Goal: Task Accomplishment & Management: Use online tool/utility

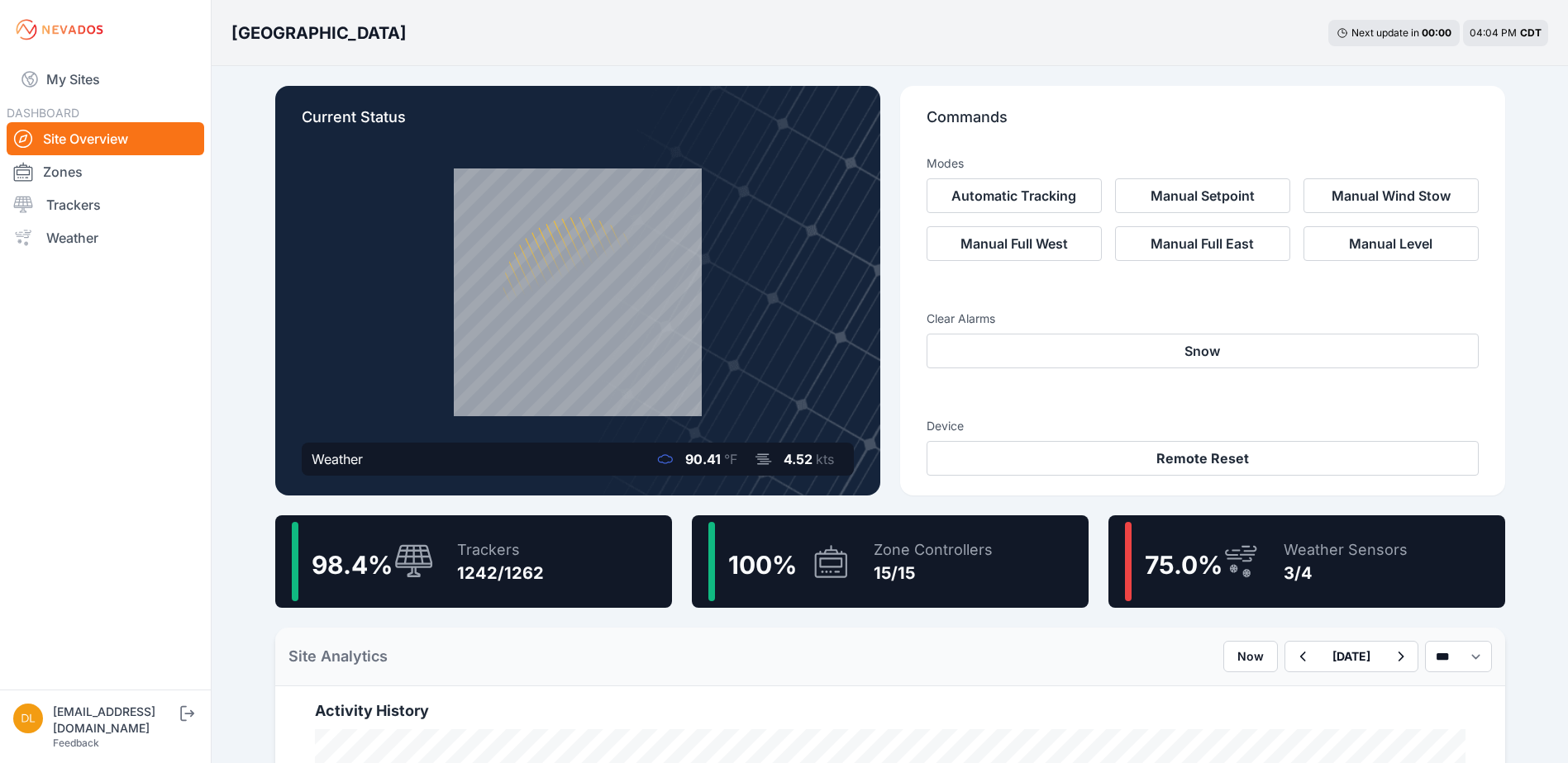
scroll to position [331, 0]
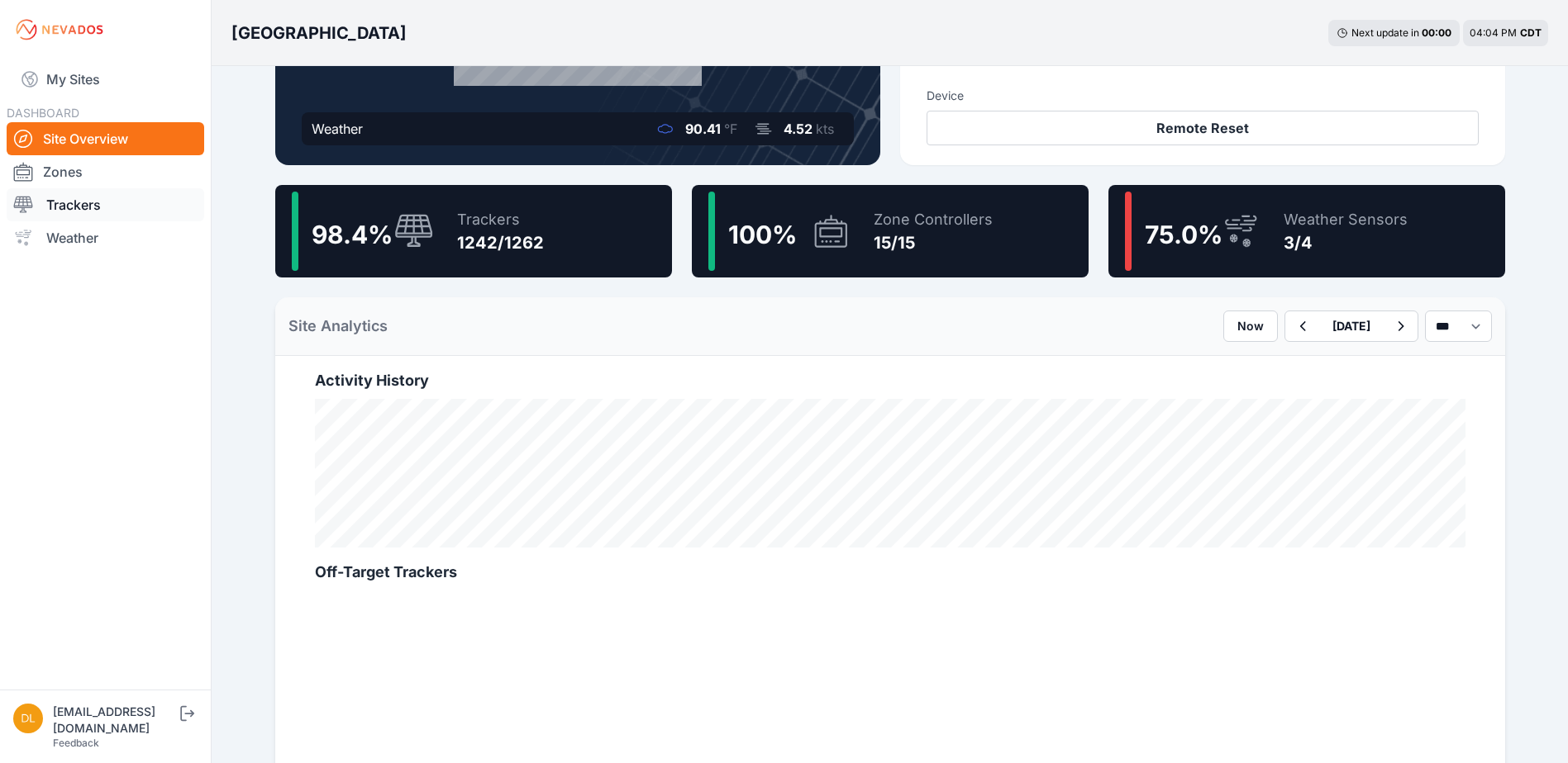
click at [94, 205] on link "Trackers" at bounding box center [106, 205] width 198 height 33
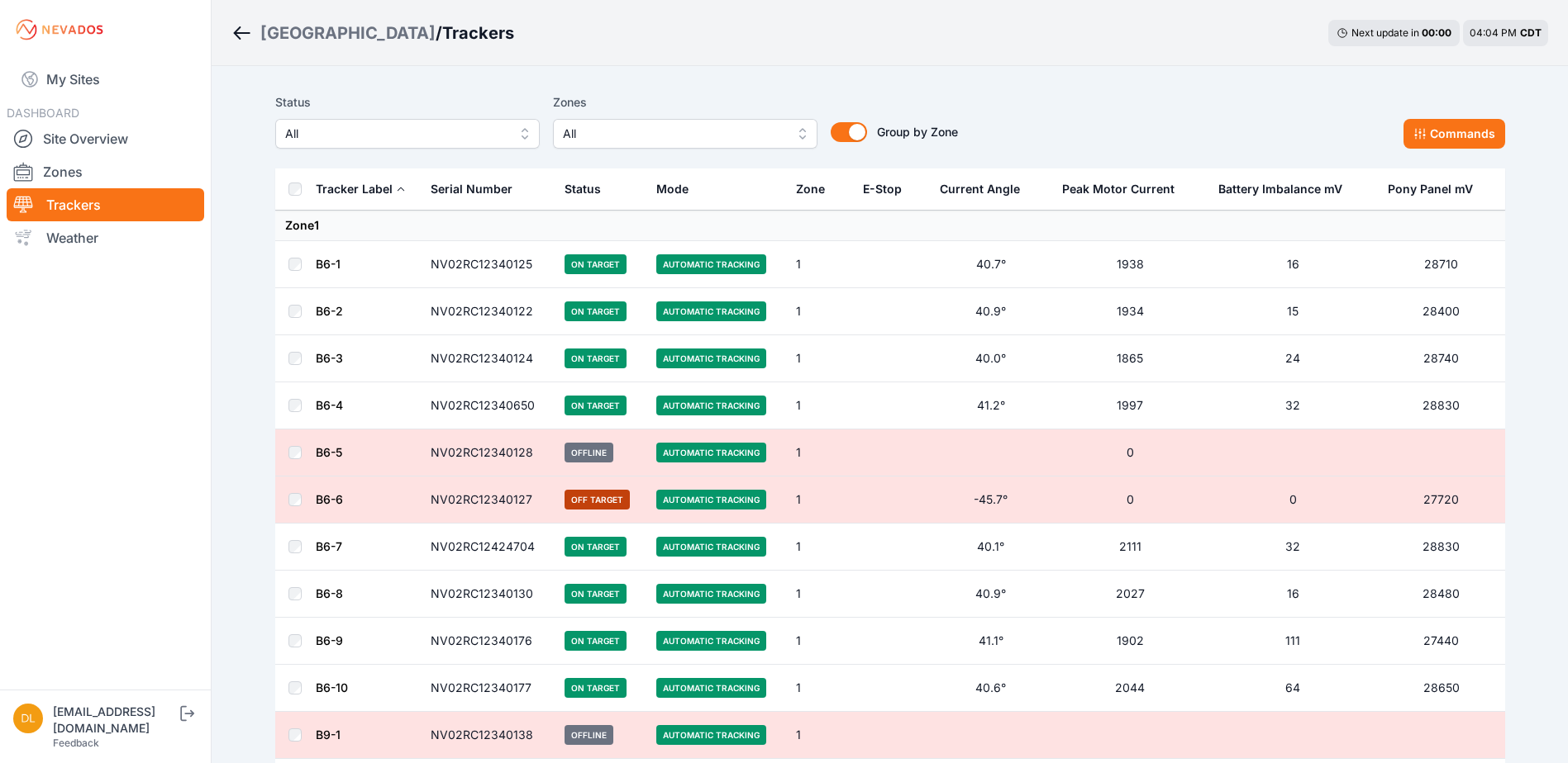
click at [667, 130] on span "All" at bounding box center [674, 134] width 222 height 20
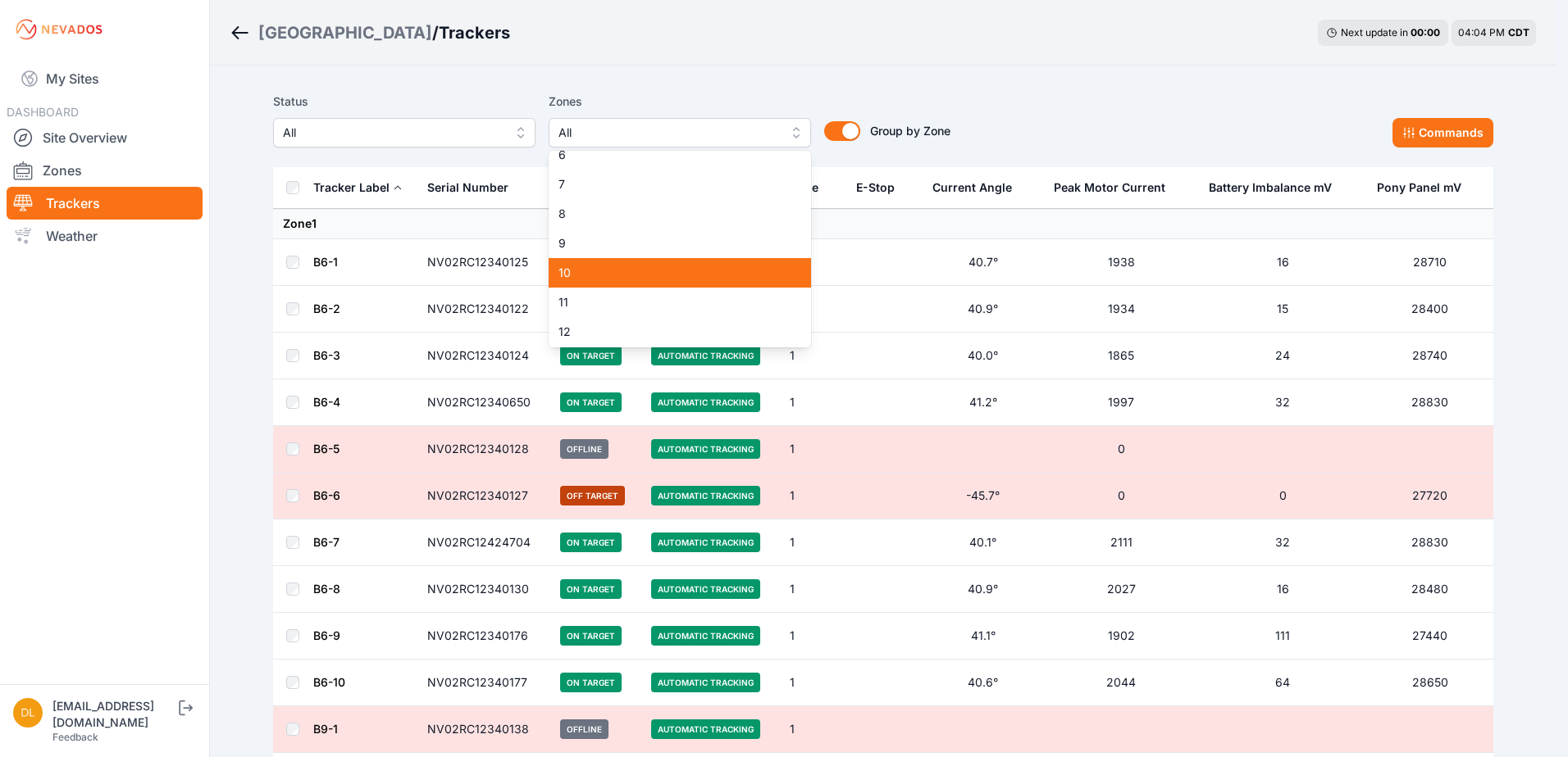
scroll to position [164, 0]
click at [655, 273] on span "10" at bounding box center [670, 270] width 223 height 17
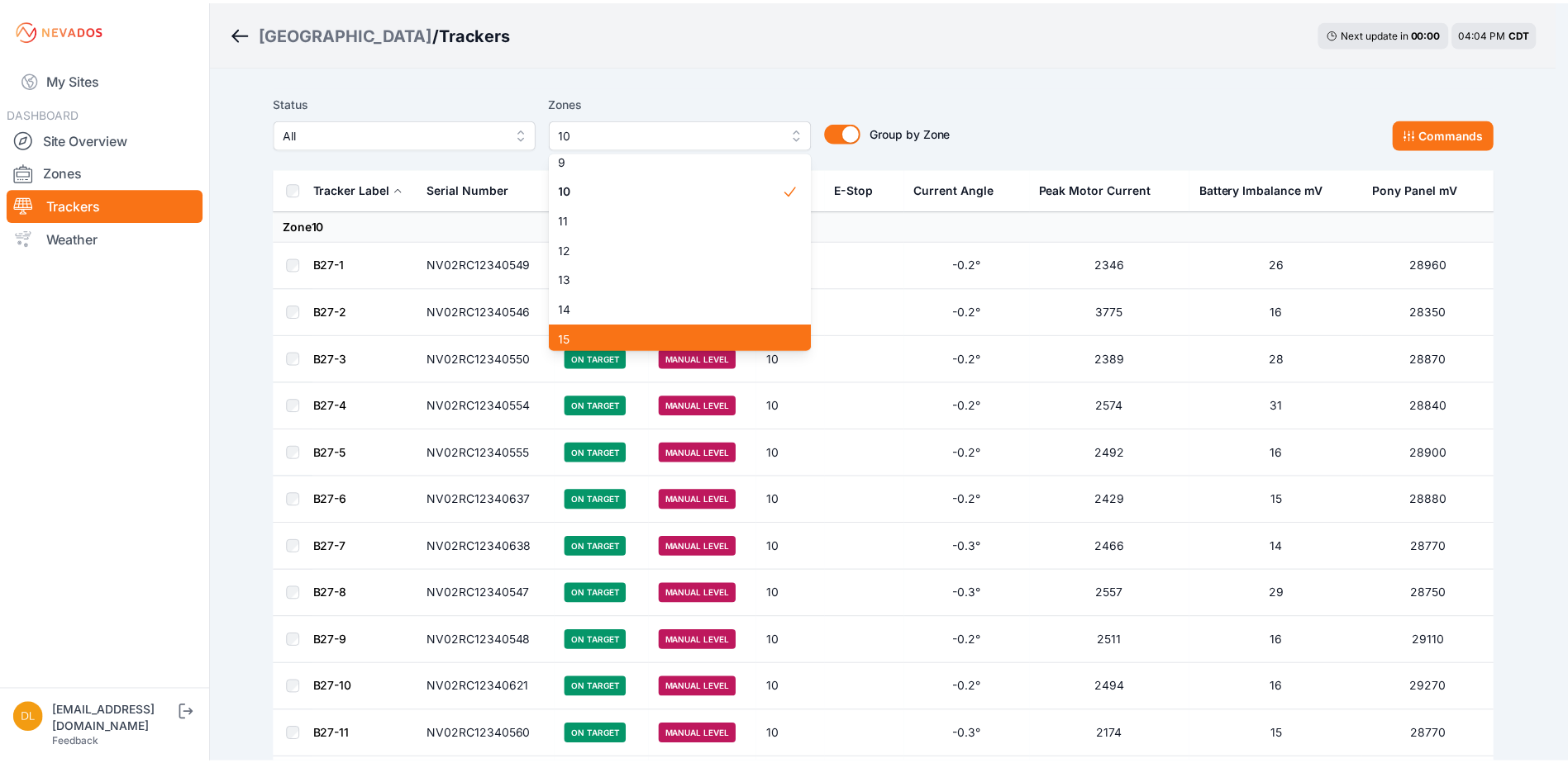
scroll to position [251, 0]
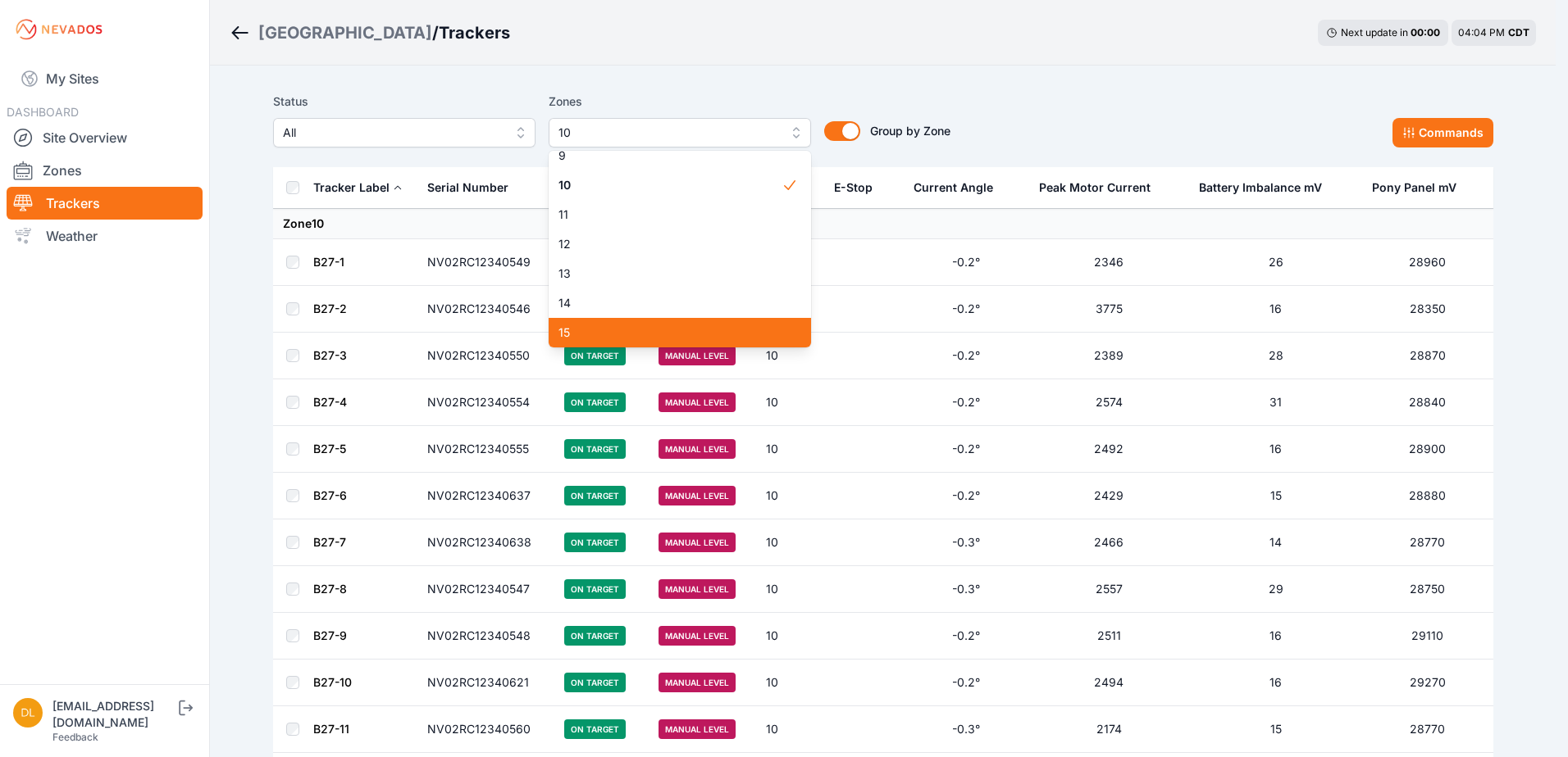
click at [675, 331] on span "15" at bounding box center [670, 332] width 223 height 17
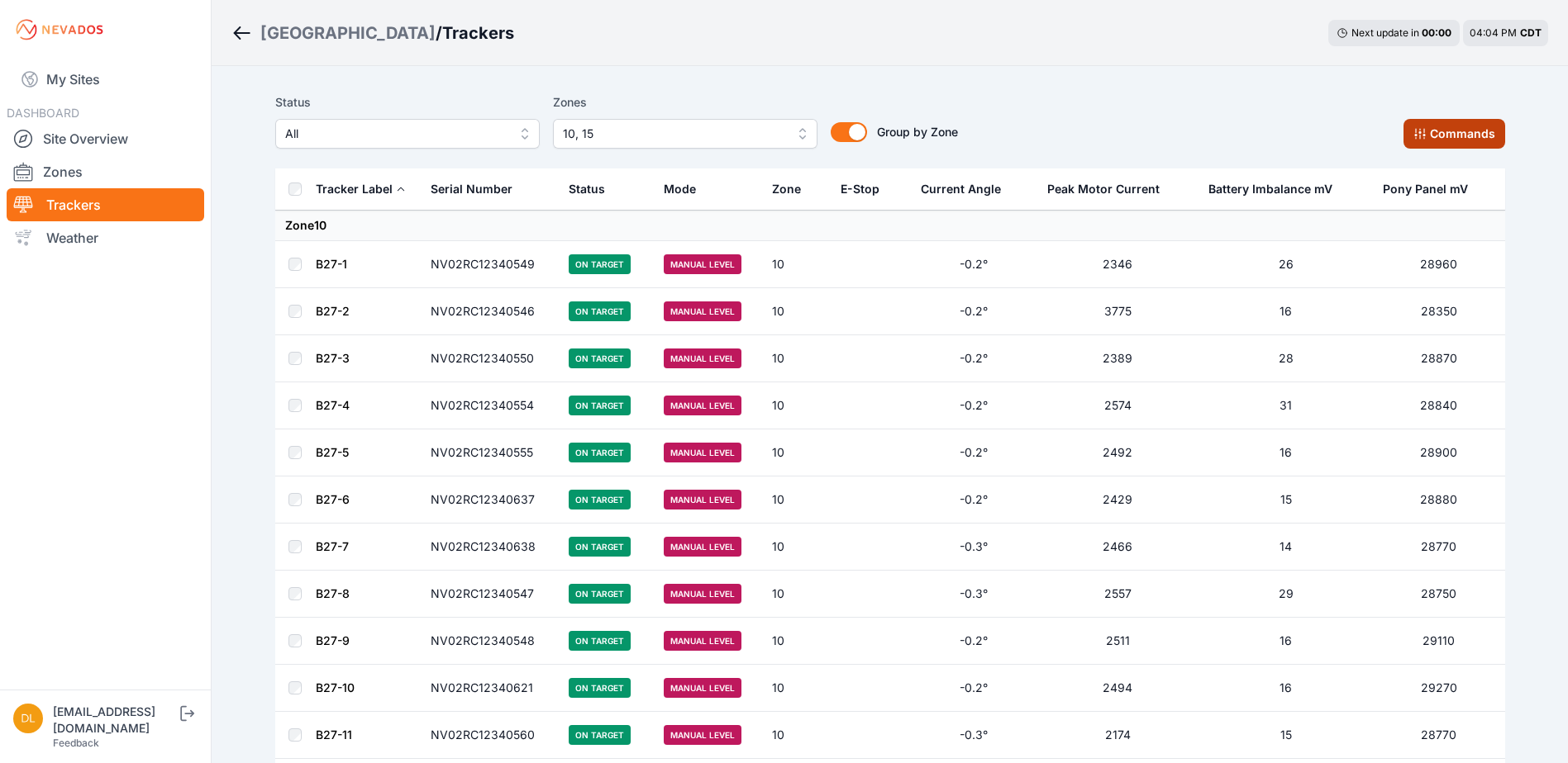
click at [1476, 134] on button "Commands" at bounding box center [1455, 134] width 102 height 30
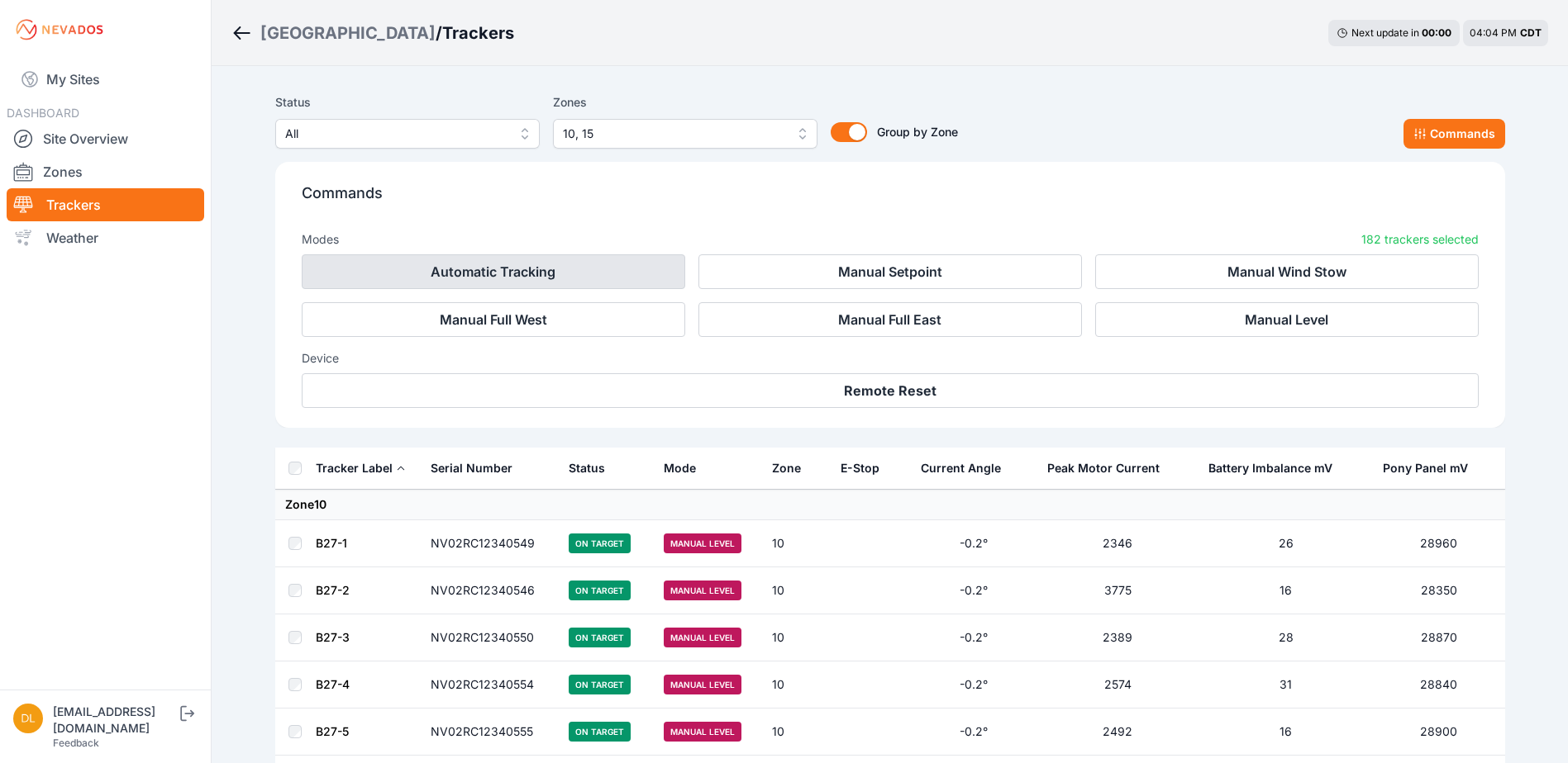
click at [616, 272] on button "Automatic Tracking" at bounding box center [493, 271] width 383 height 34
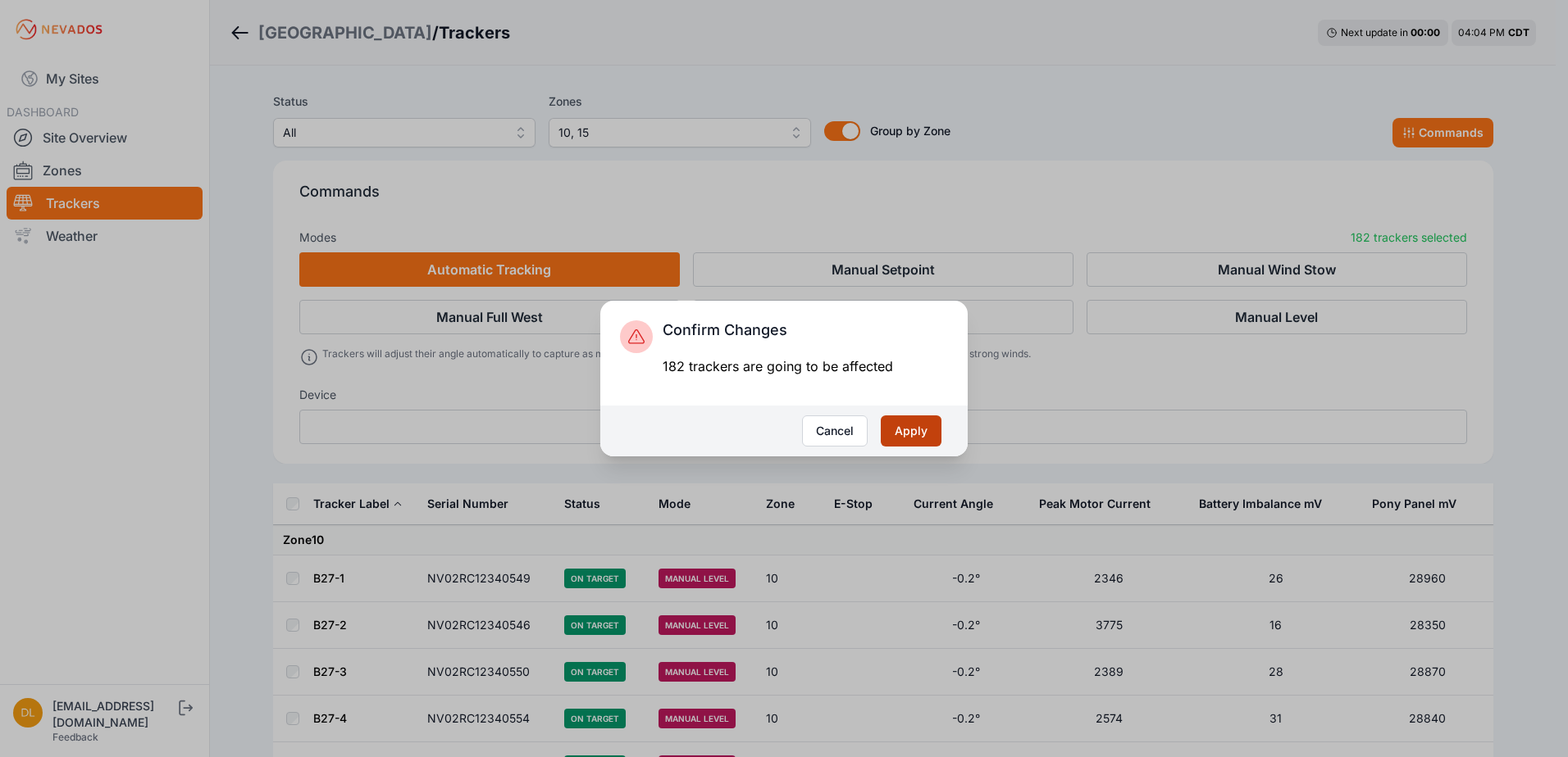
click at [893, 429] on button "Apply" at bounding box center [911, 432] width 61 height 31
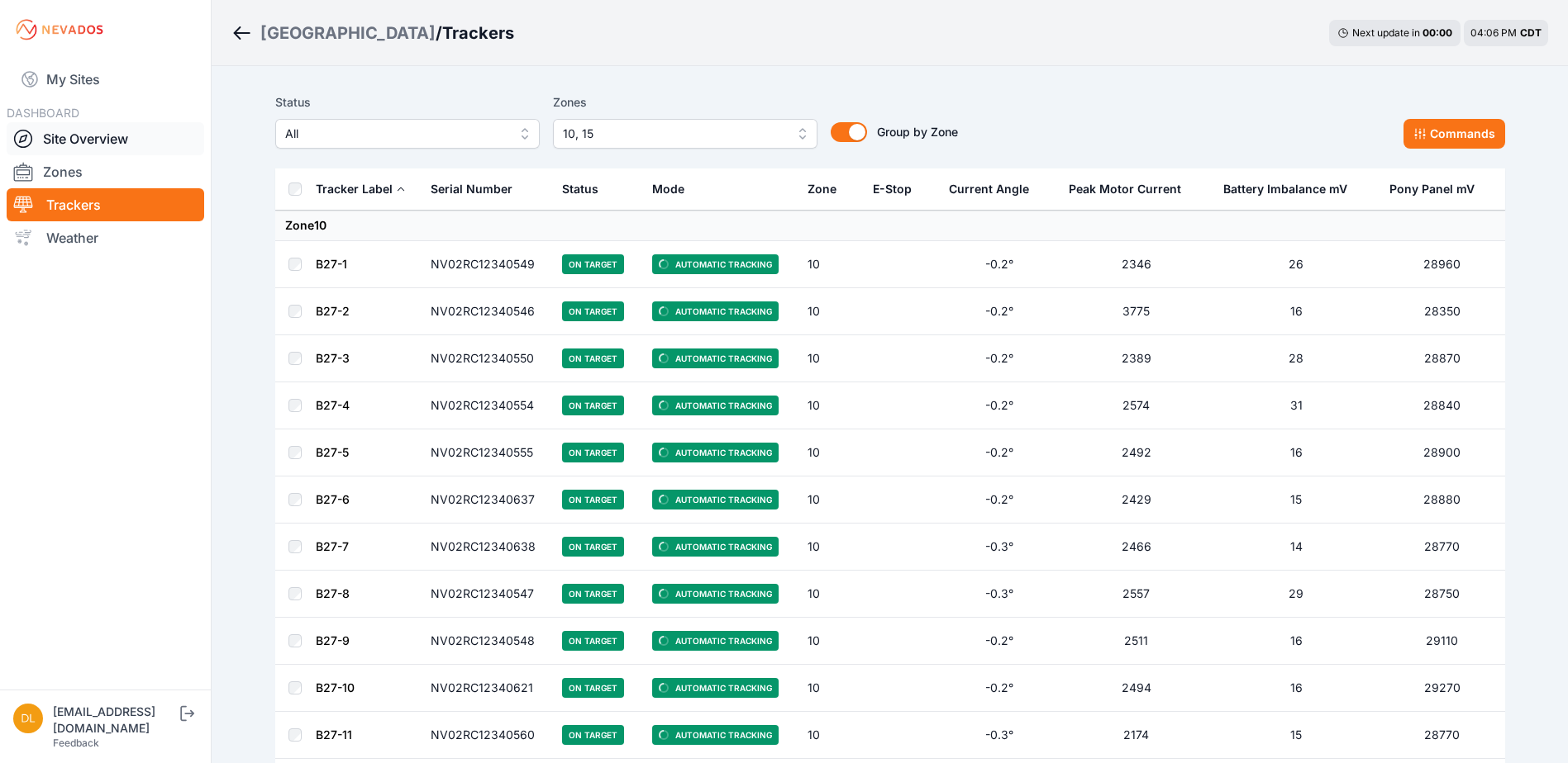
click at [109, 148] on link "Site Overview" at bounding box center [106, 139] width 198 height 33
click at [110, 147] on link "Site Overview" at bounding box center [106, 139] width 198 height 33
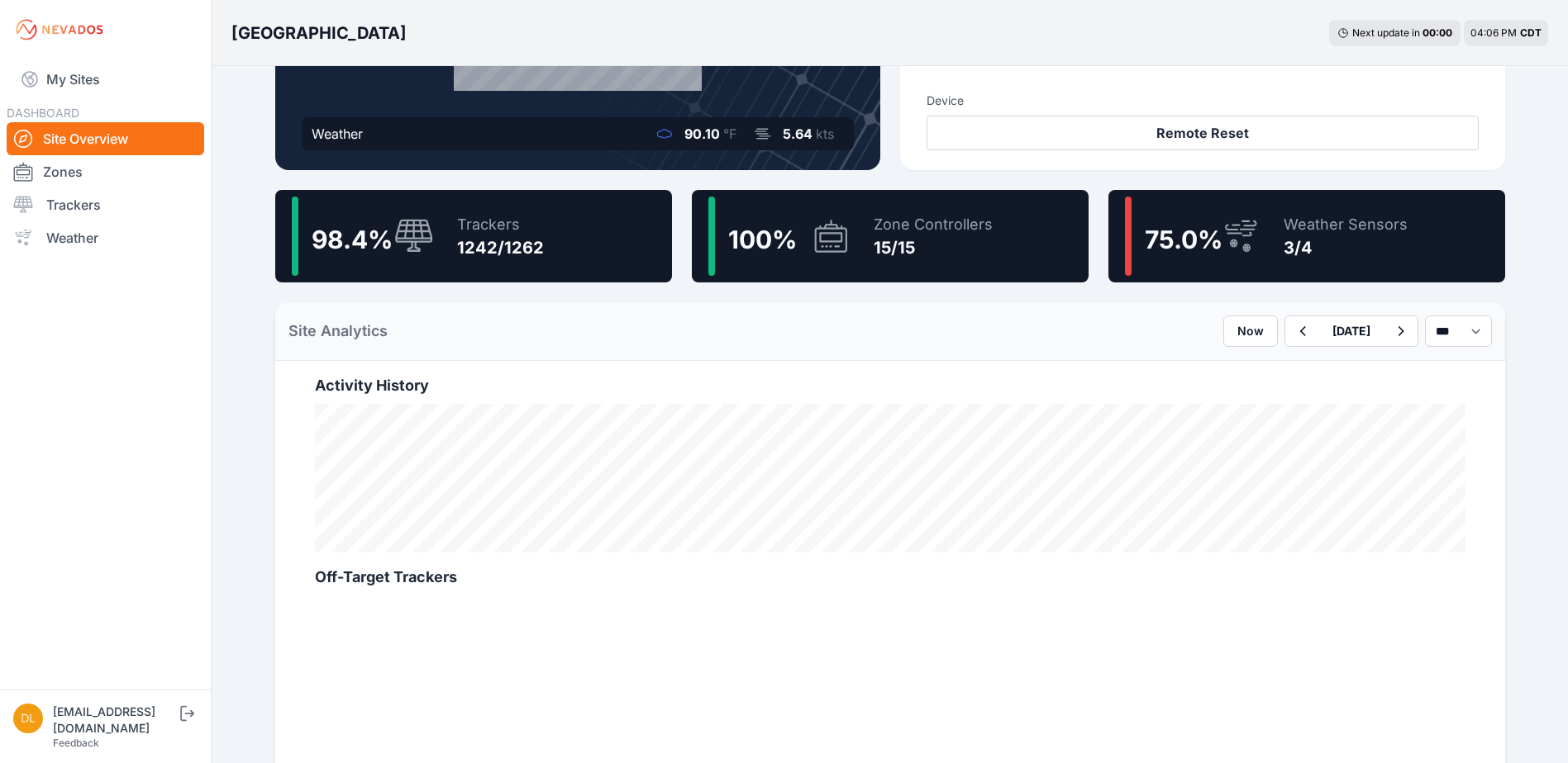
scroll to position [331, 0]
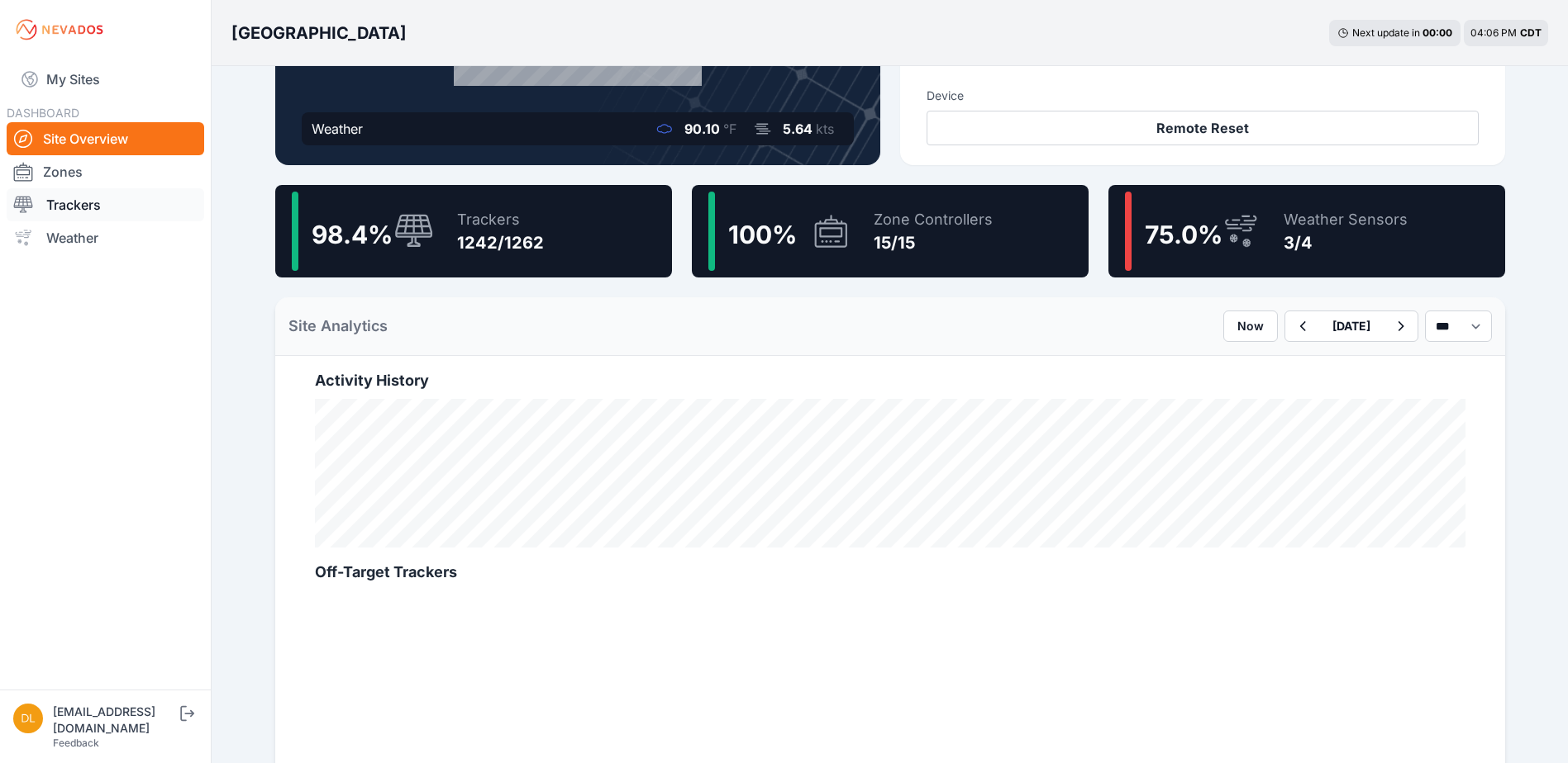
click at [119, 202] on link "Trackers" at bounding box center [106, 205] width 198 height 33
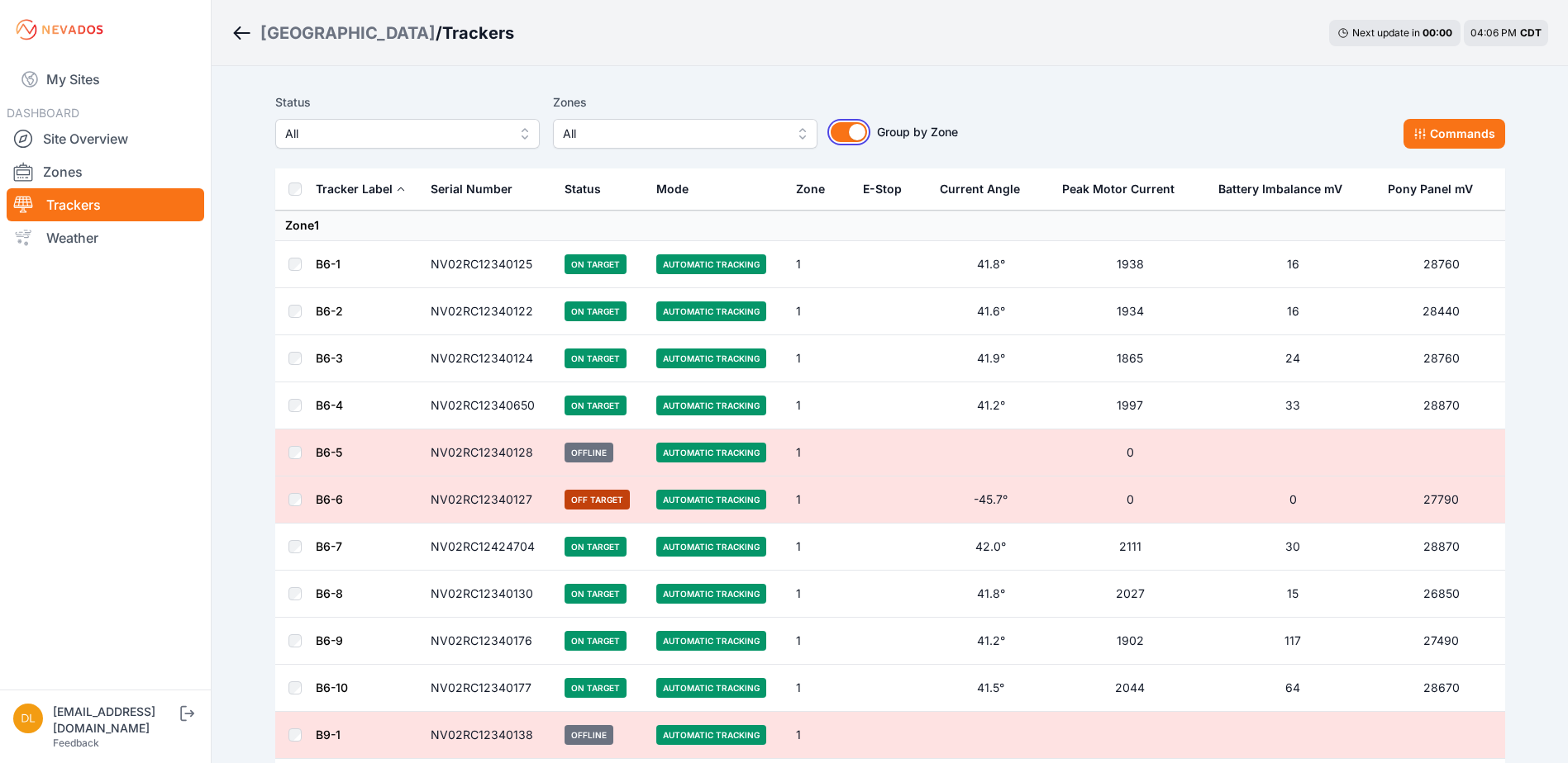
click at [863, 131] on button "Group by Zone" at bounding box center [849, 132] width 36 height 20
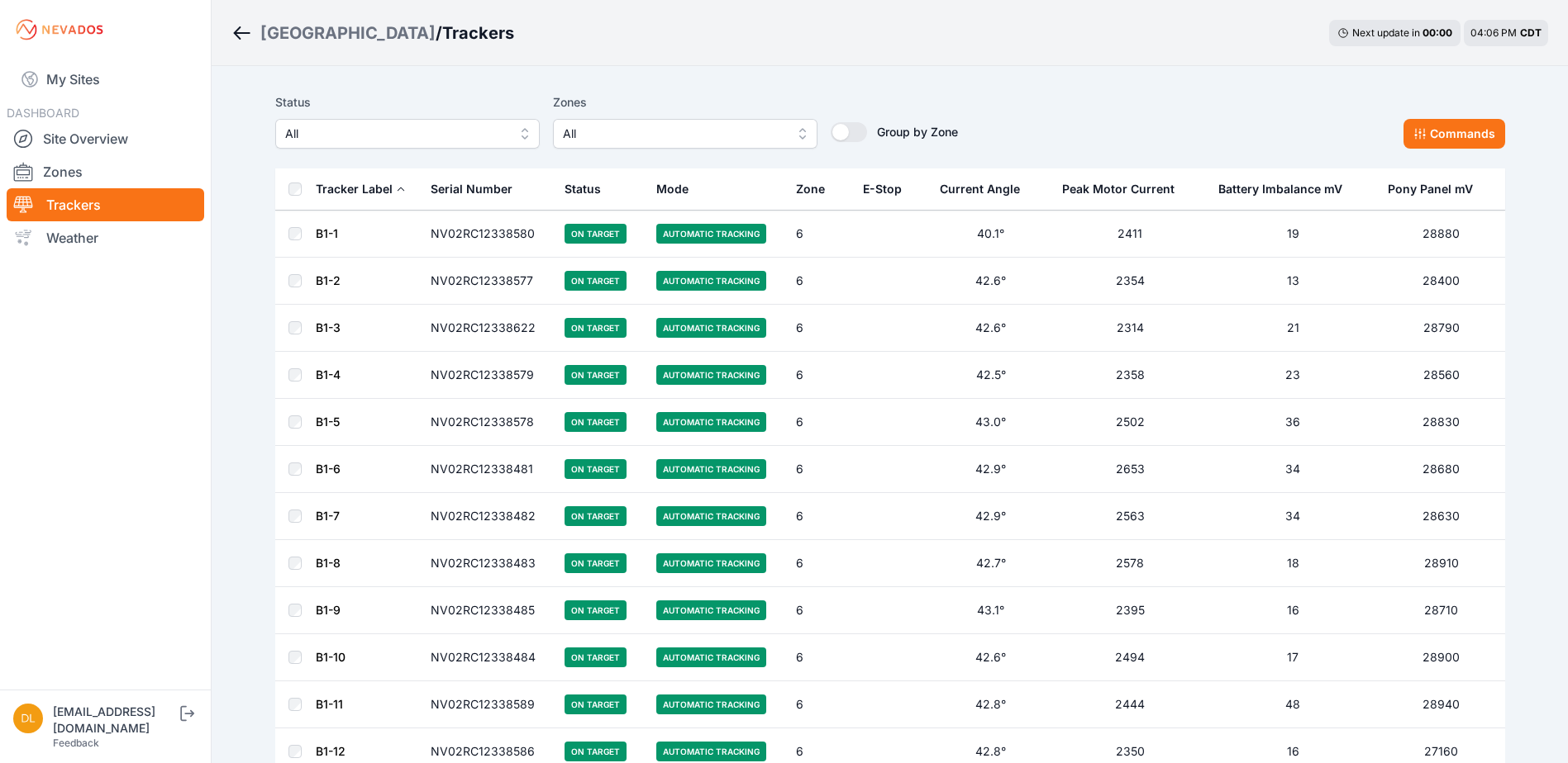
click at [512, 185] on button "Serial Number" at bounding box center [478, 189] width 95 height 40
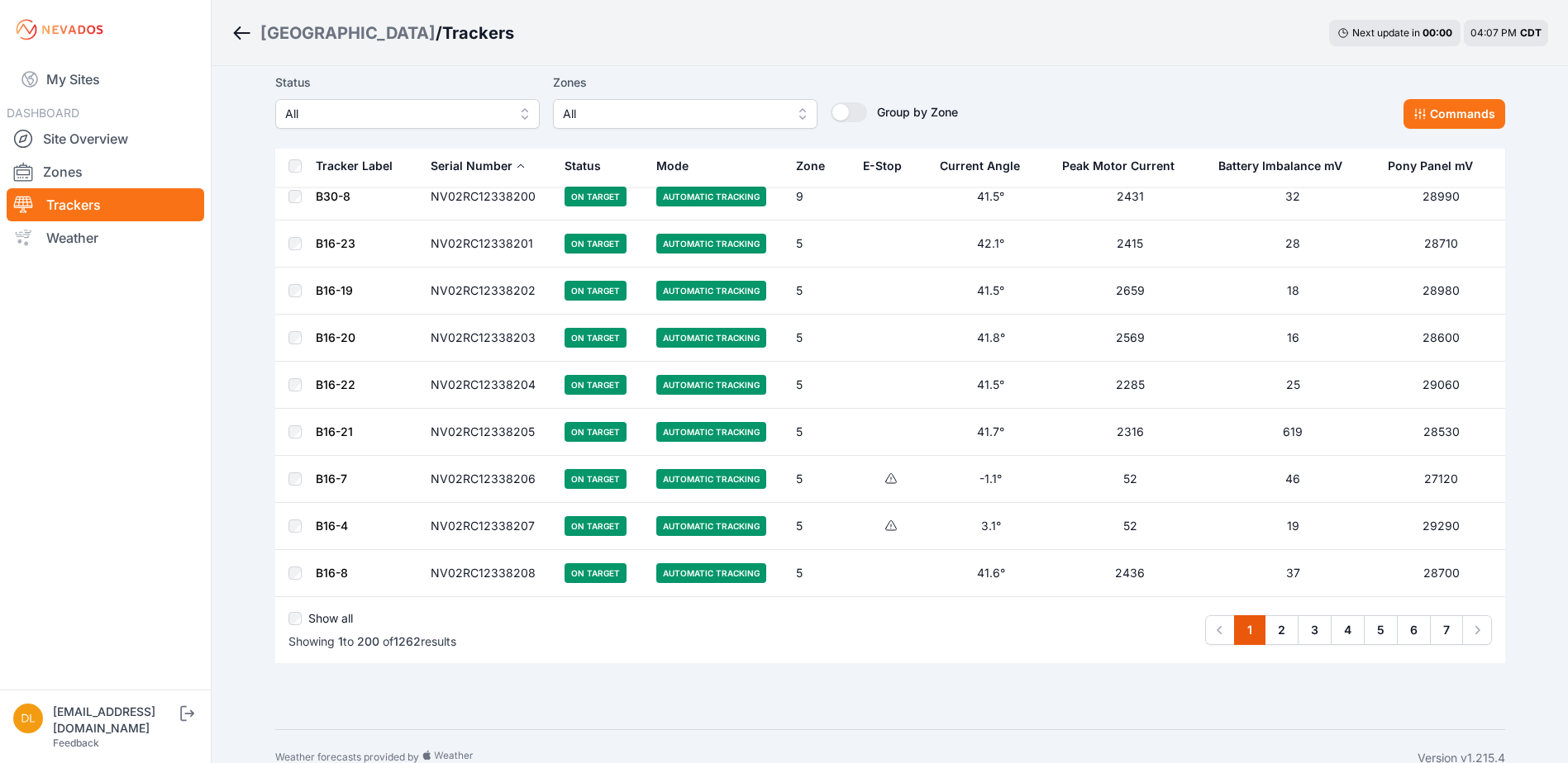
scroll to position [9055, 0]
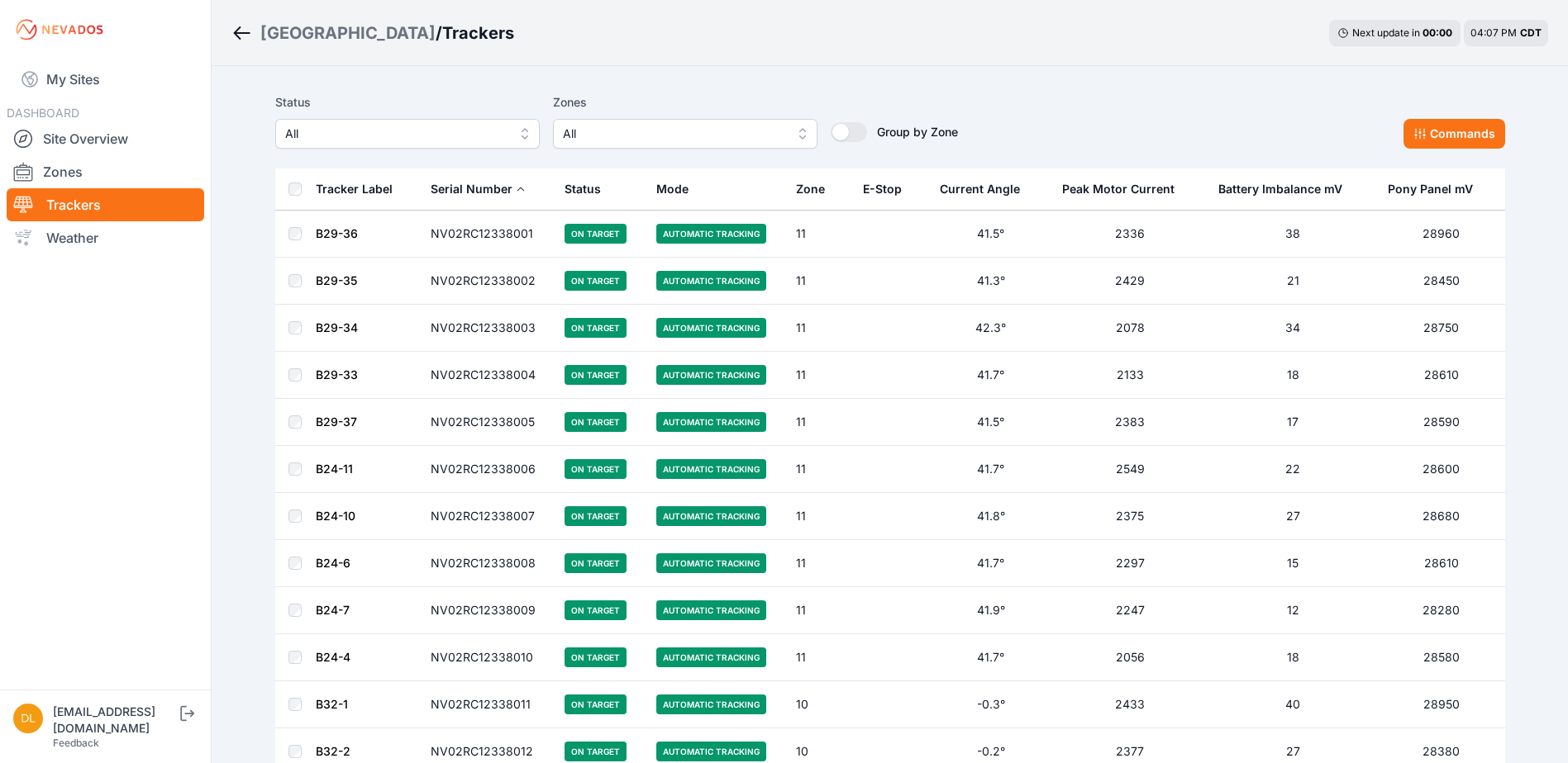
click at [906, 185] on button "E-Stop" at bounding box center [888, 189] width 52 height 40
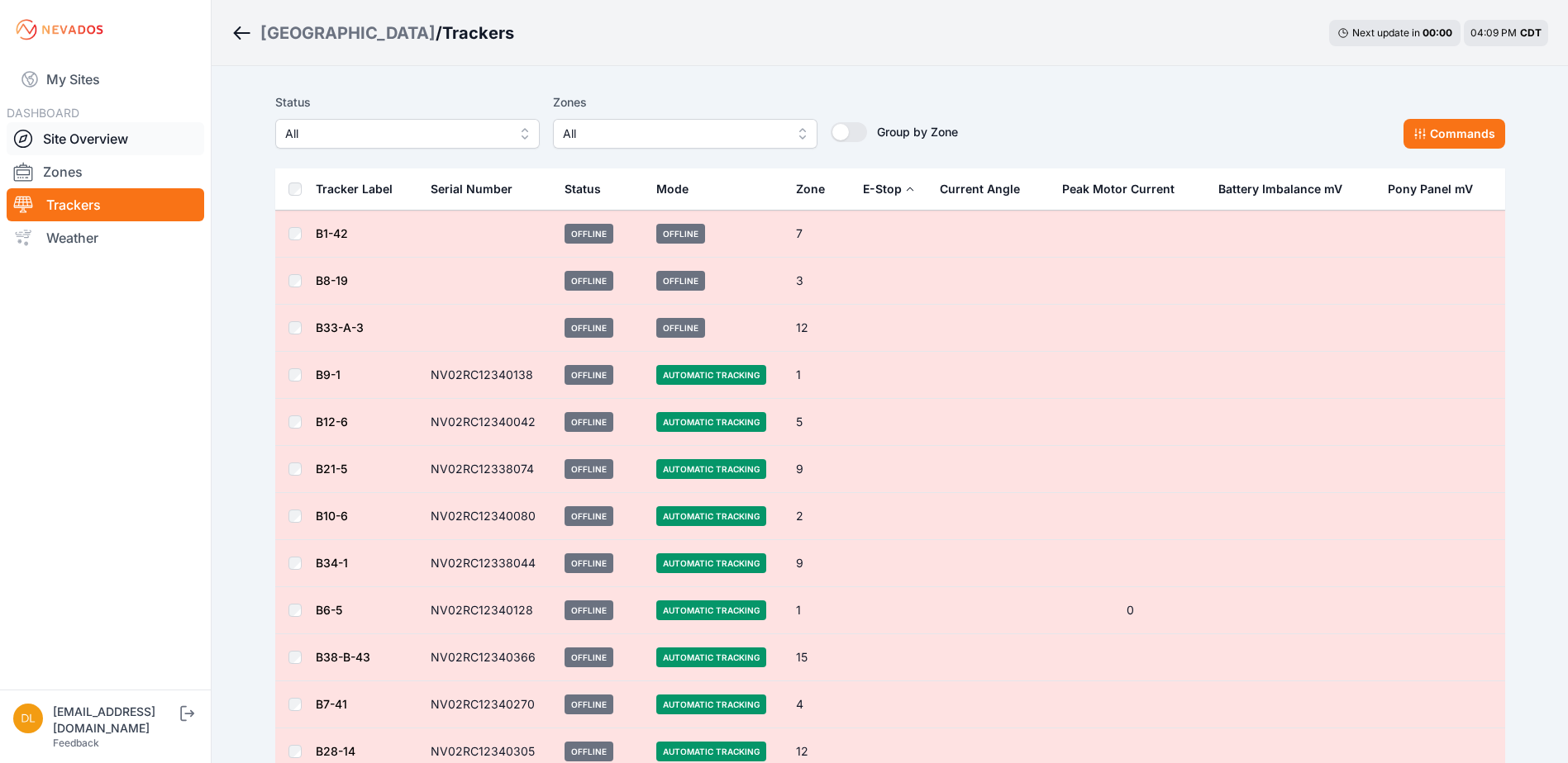
click at [68, 131] on link "Site Overview" at bounding box center [106, 139] width 198 height 33
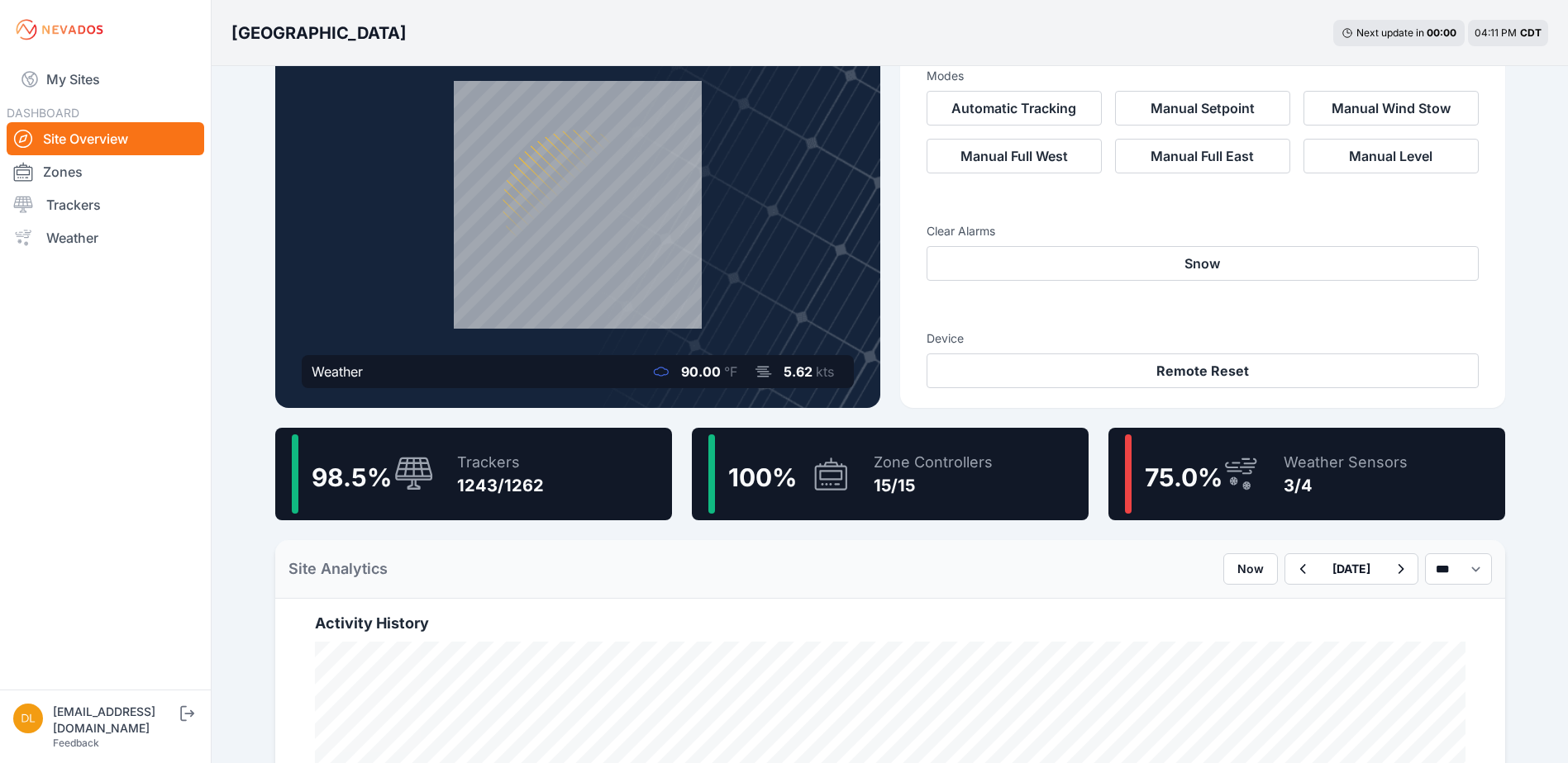
scroll to position [83, 0]
